Goal: Information Seeking & Learning: Learn about a topic

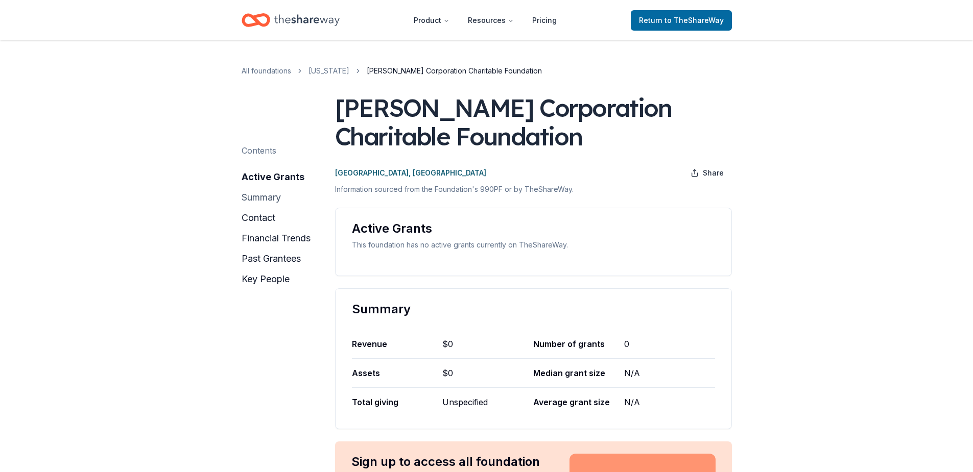
click at [266, 198] on button "summary" at bounding box center [261, 197] width 39 height 16
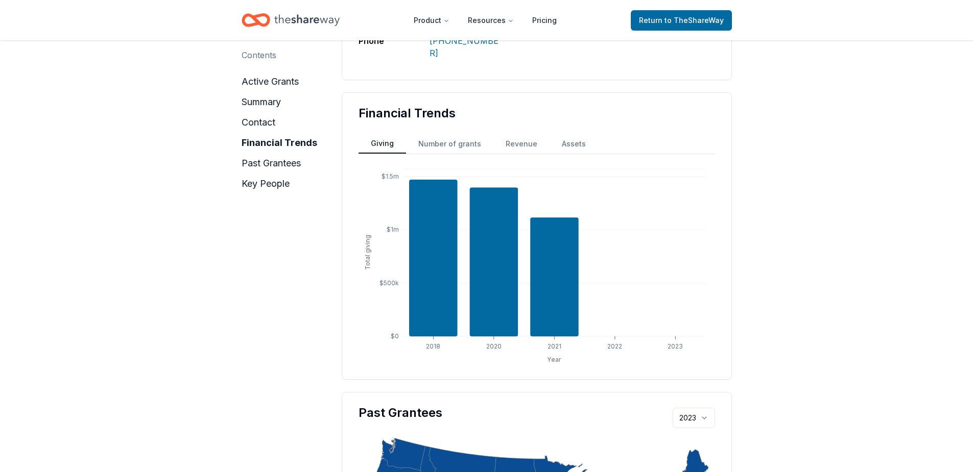
scroll to position [646, 0]
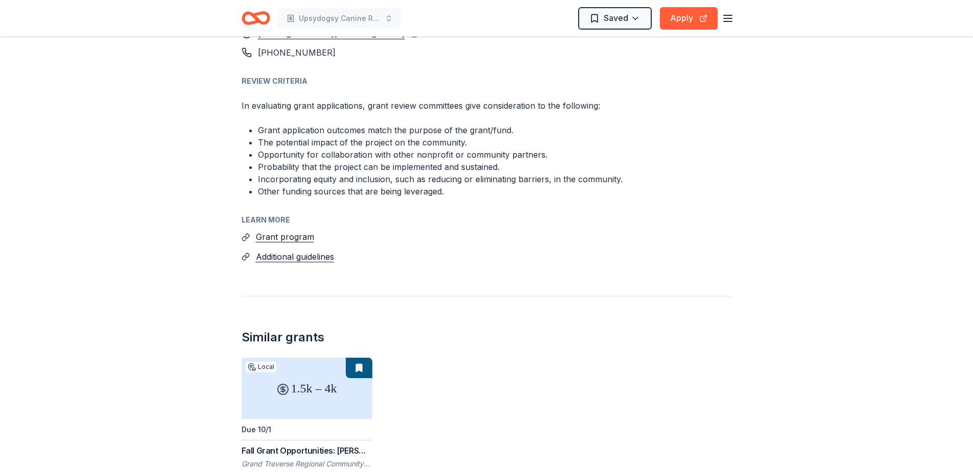
scroll to position [927, 0]
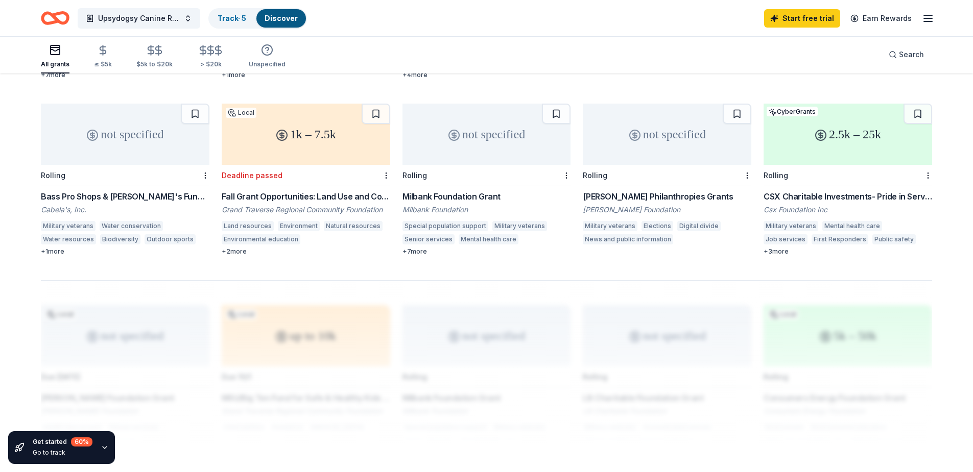
scroll to position [611, 0]
click at [500, 261] on div "1040 results in Chums Corner, MI 2k – 5k Local Due 10/1 Fall Grant Opportunitie…" at bounding box center [486, 59] width 891 height 1088
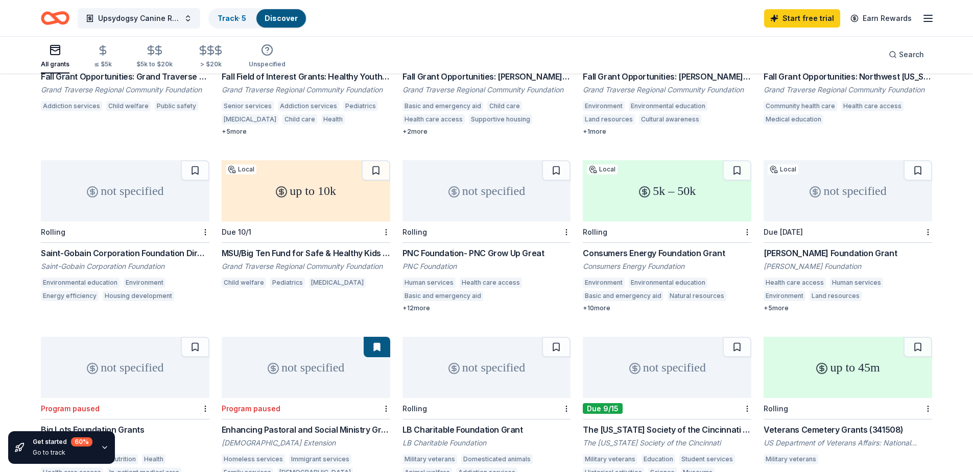
scroll to position [253, 0]
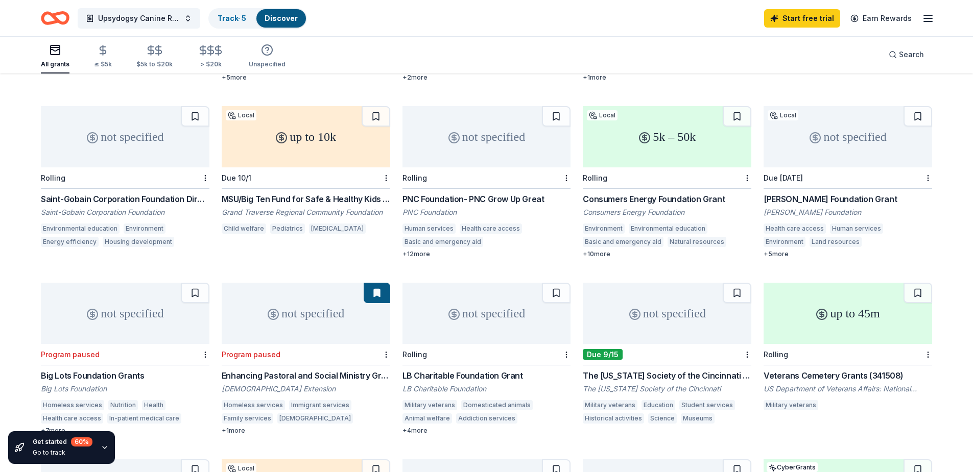
click at [446, 370] on div "LB Charitable Foundation Grant" at bounding box center [486, 376] width 169 height 12
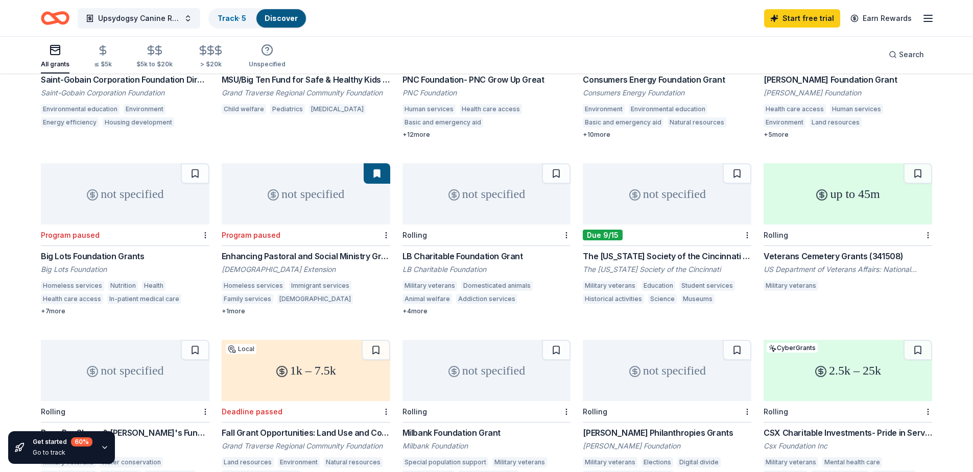
scroll to position [406, 0]
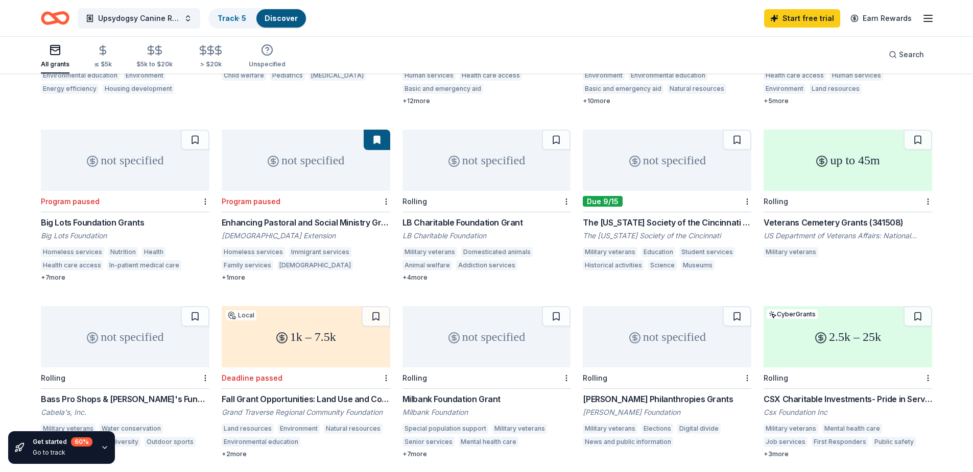
click at [461, 393] on div "Milbank Foundation Grant" at bounding box center [486, 399] width 169 height 12
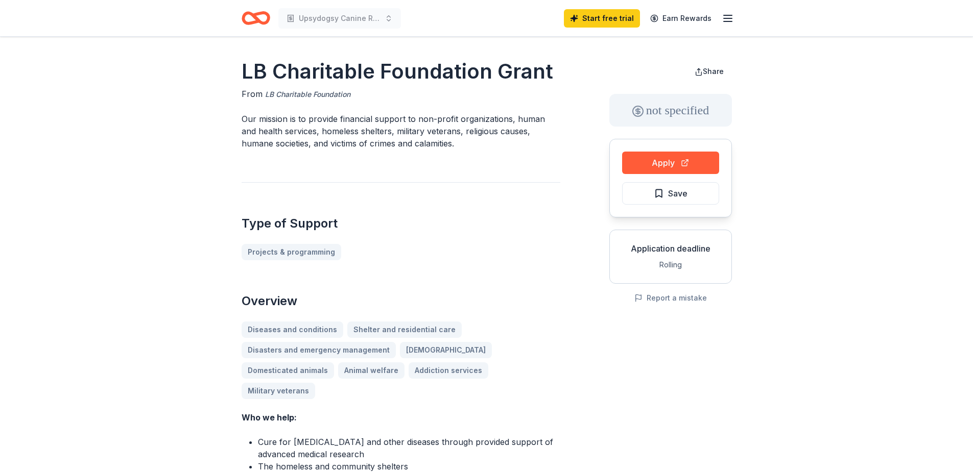
click at [307, 93] on link "LB Charitable Foundation" at bounding box center [307, 94] width 85 height 12
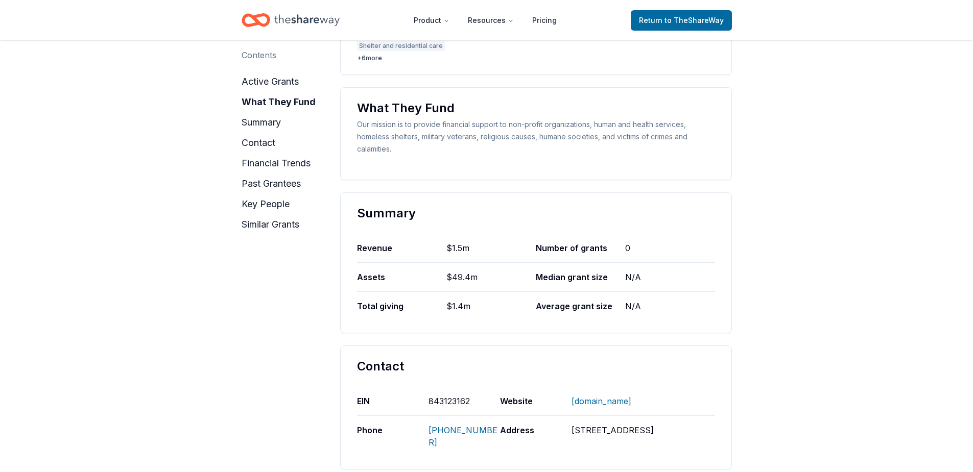
scroll to position [306, 0]
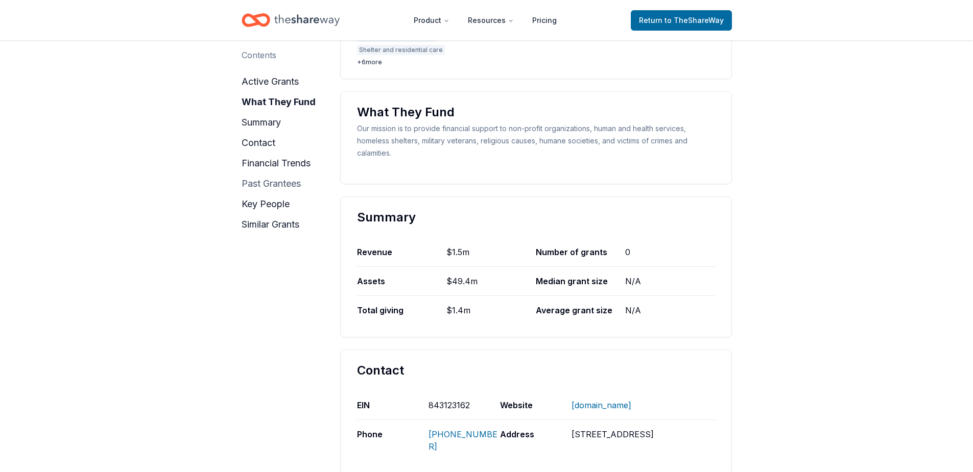
click at [247, 180] on button "past grantees" at bounding box center [271, 184] width 59 height 16
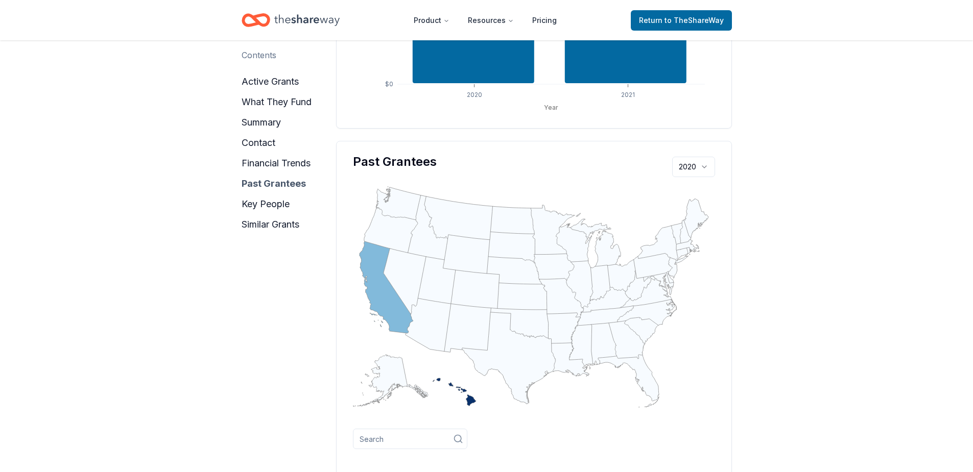
scroll to position [1042, 0]
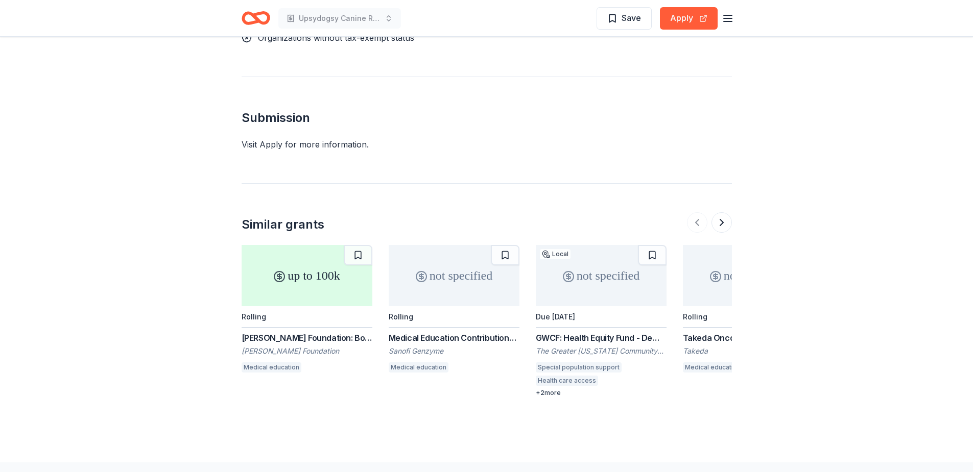
scroll to position [1123, 0]
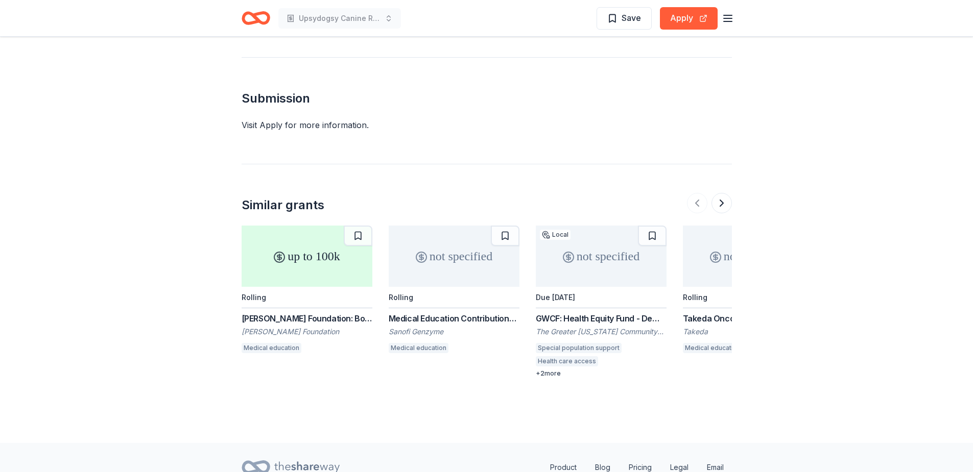
click at [303, 322] on div "[PERSON_NAME] Foundation: Board Grants" at bounding box center [307, 319] width 131 height 12
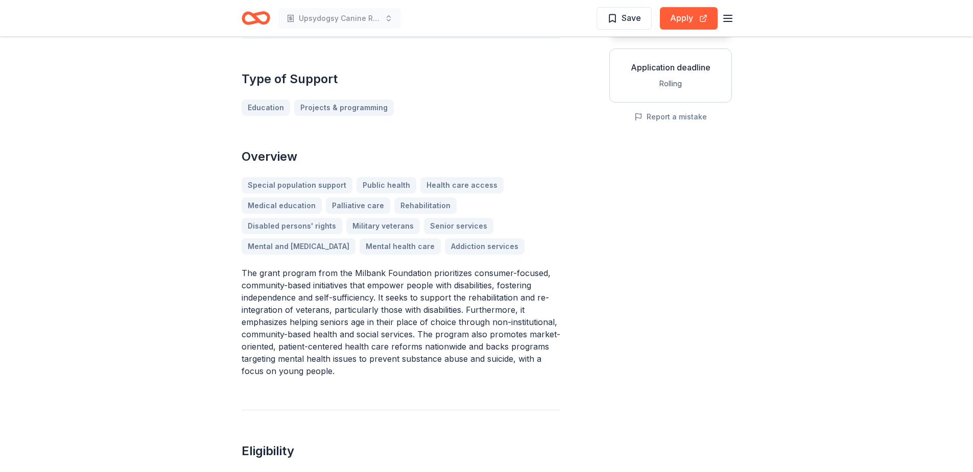
scroll to position [0, 0]
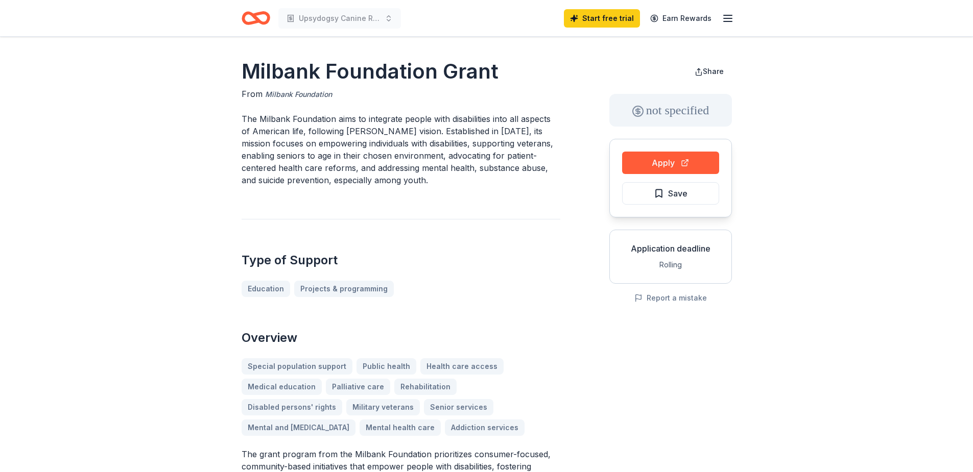
click at [283, 94] on link "Milbank Foundation" at bounding box center [298, 94] width 67 height 12
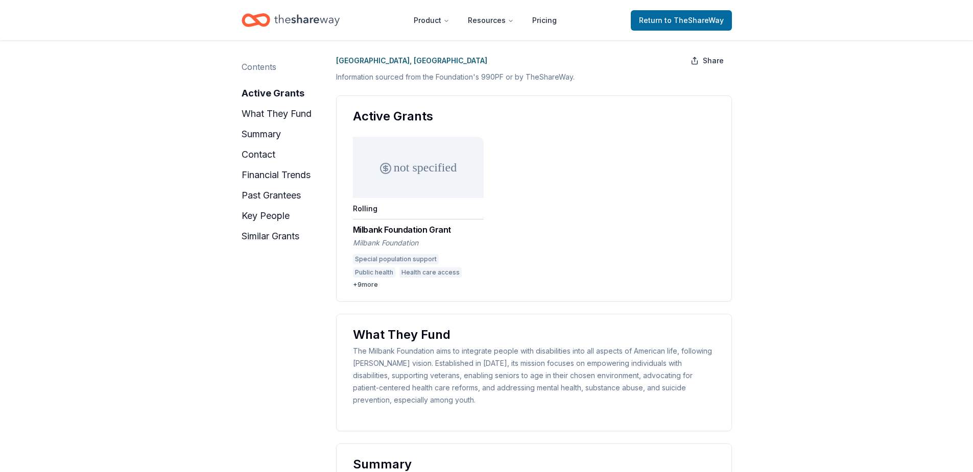
scroll to position [102, 0]
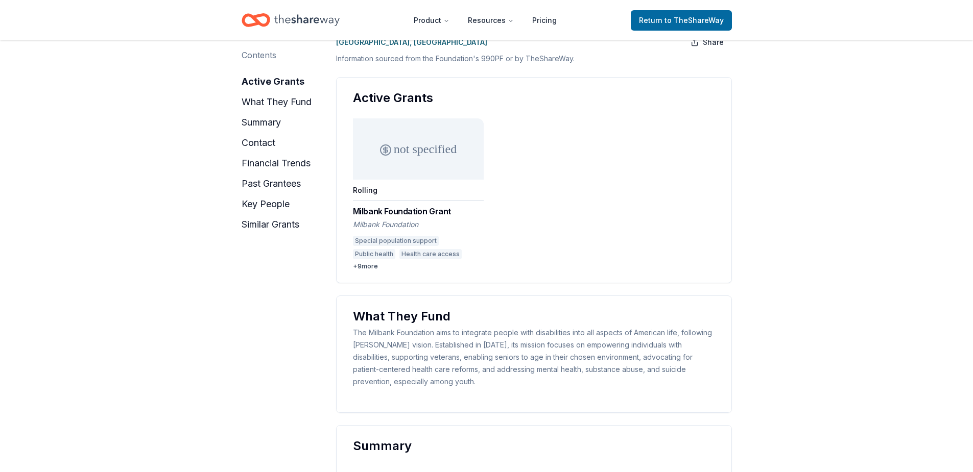
click at [409, 225] on div "Milbank Foundation" at bounding box center [418, 225] width 131 height 10
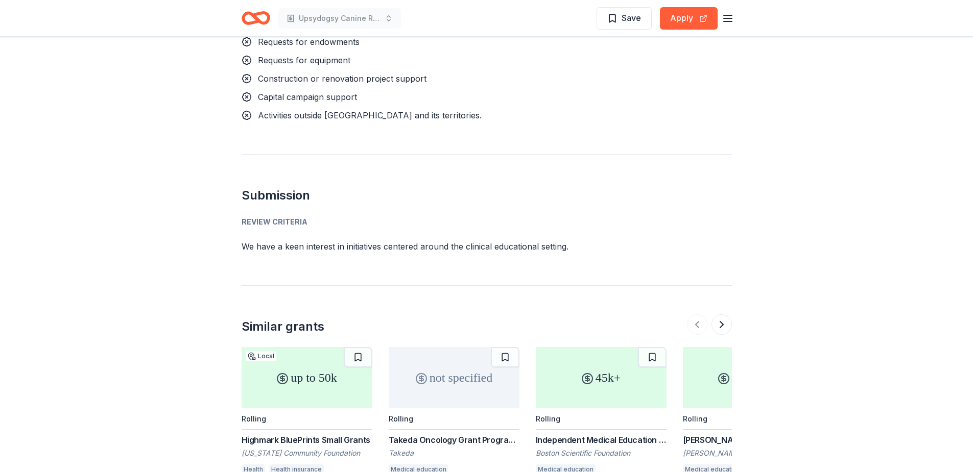
scroll to position [817, 0]
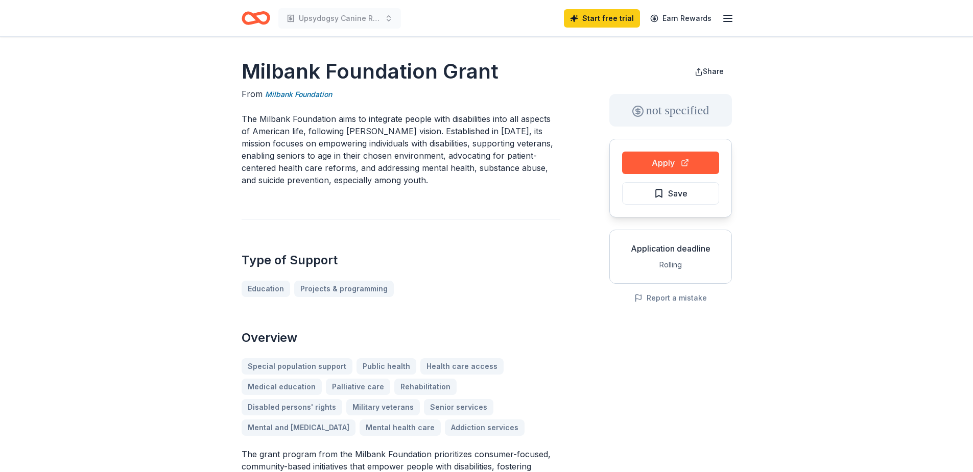
drag, startPoint x: 244, startPoint y: 66, endPoint x: 330, endPoint y: 70, distance: 86.9
click at [330, 70] on h1 "Milbank Foundation Grant" at bounding box center [401, 71] width 319 height 29
drag, startPoint x: 412, startPoint y: 238, endPoint x: 483, endPoint y: 180, distance: 91.1
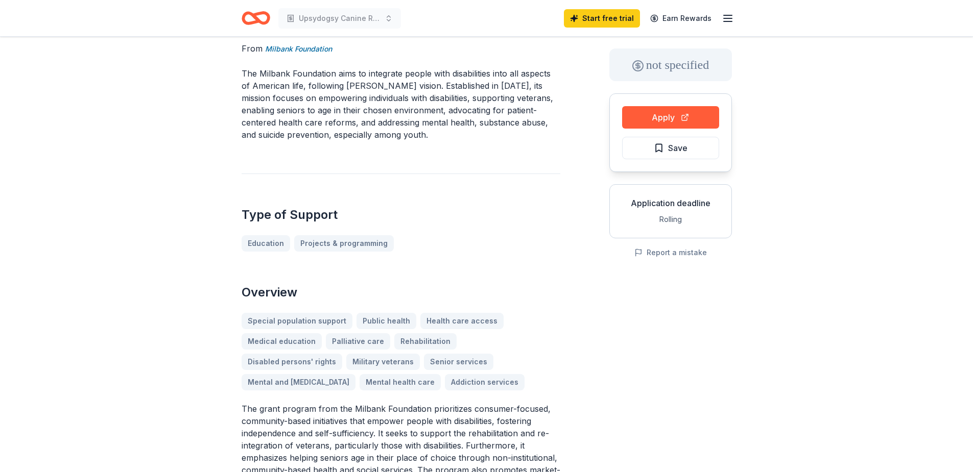
scroll to position [153, 0]
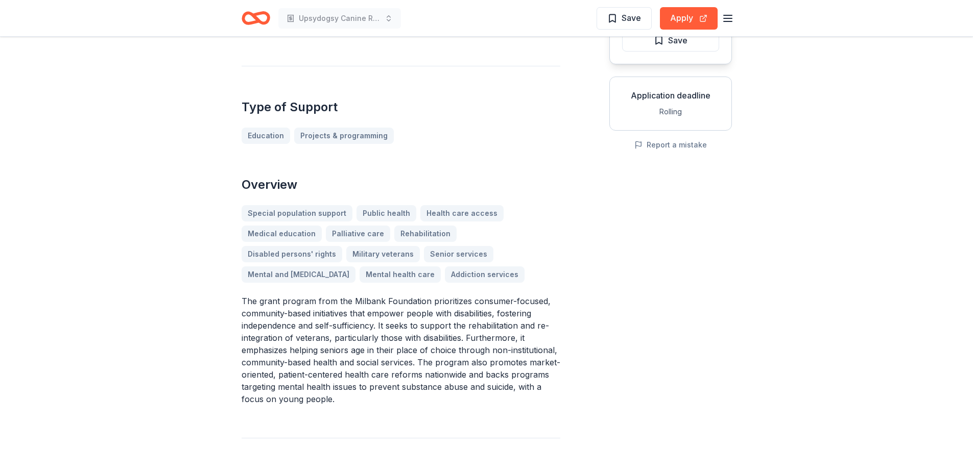
drag, startPoint x: 316, startPoint y: 397, endPoint x: 224, endPoint y: 366, distance: 97.2
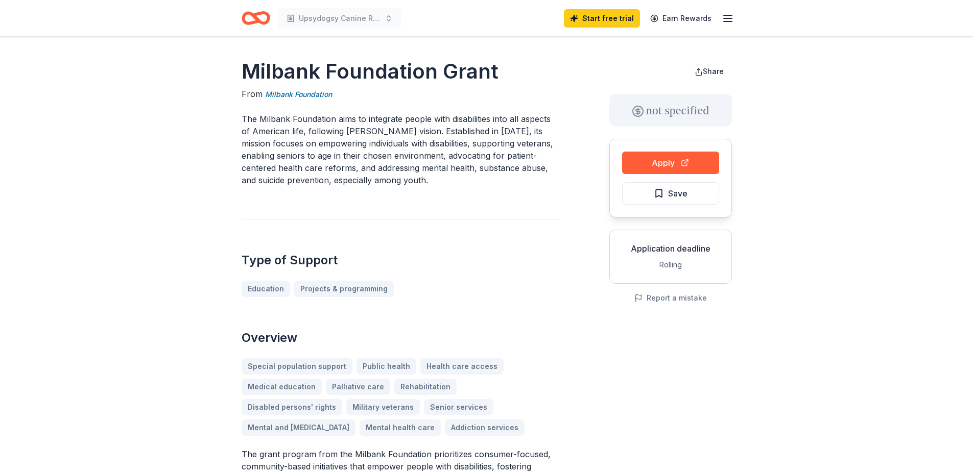
scroll to position [51, 0]
